Goal: Task Accomplishment & Management: Use online tool/utility

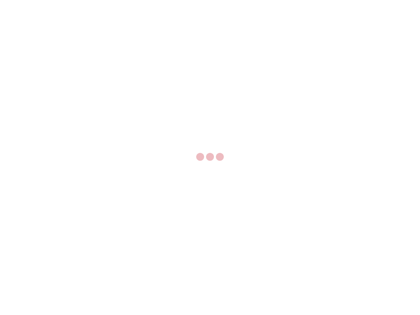
select select "US"
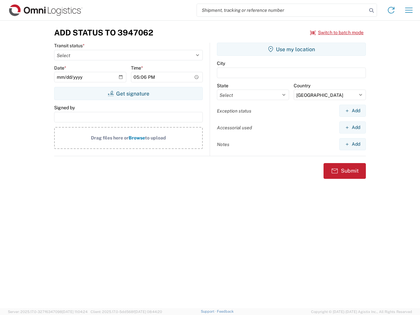
click at [282, 10] on input "search" at bounding box center [282, 10] width 170 height 12
click at [372, 11] on icon at bounding box center [371, 10] width 9 height 9
click at [391, 10] on icon at bounding box center [391, 10] width 11 height 11
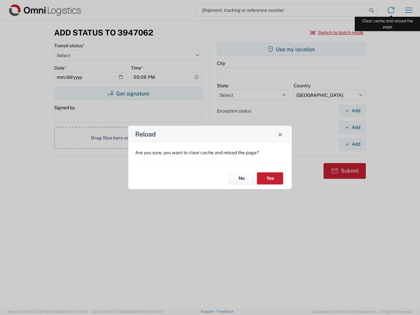
click at [409, 10] on div "Reload Are you sure, you want to clear cache and reload the page? No Yes" at bounding box center [210, 157] width 420 height 315
click at [337, 33] on div "Reload Are you sure, you want to clear cache and reload the page? No Yes" at bounding box center [210, 157] width 420 height 315
click at [128, 94] on div "Reload Are you sure, you want to clear cache and reload the page? No Yes" at bounding box center [210, 157] width 420 height 315
click at [292, 49] on div "Reload Are you sure, you want to clear cache and reload the page? No Yes" at bounding box center [210, 157] width 420 height 315
click at [353, 111] on div "Reload Are you sure, you want to clear cache and reload the page? No Yes" at bounding box center [210, 157] width 420 height 315
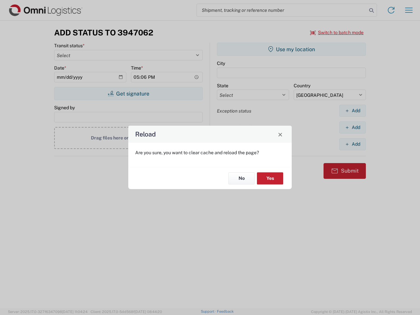
click at [353, 127] on div "Reload Are you sure, you want to clear cache and reload the page? No Yes" at bounding box center [210, 157] width 420 height 315
click at [353, 144] on div "Reload Are you sure, you want to clear cache and reload the page? No Yes" at bounding box center [210, 157] width 420 height 315
